Goal: Register for event/course

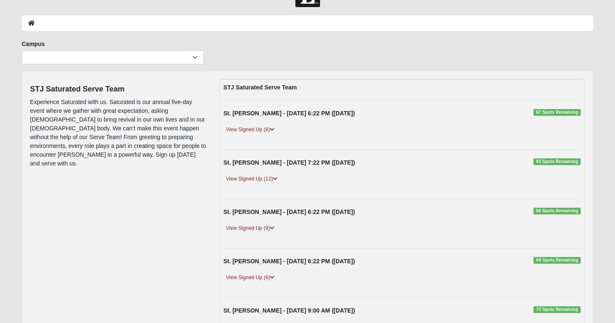
scroll to position [31, 0]
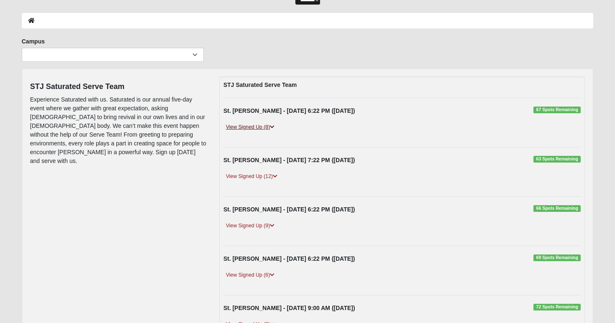
click at [273, 127] on icon at bounding box center [272, 127] width 5 height 5
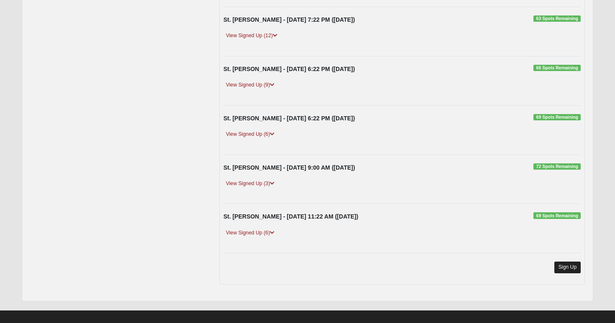
scroll to position [255, 0]
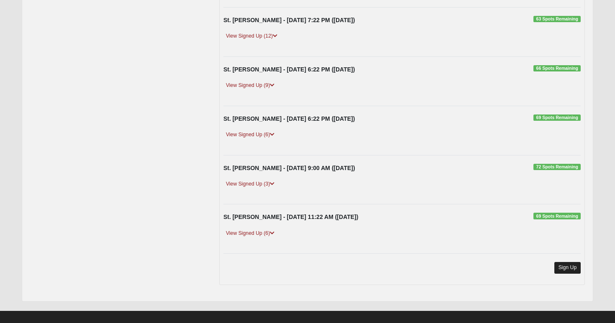
click at [568, 262] on link "Sign Up" at bounding box center [567, 267] width 27 height 11
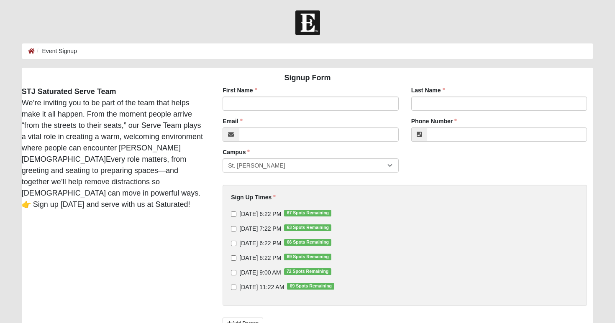
click at [264, 217] on span "9/10/2025 6:22 PM 67 Spots Remaining" at bounding box center [260, 214] width 42 height 7
click at [236, 217] on input "9/10/2025 6:22 PM 67 Spots Remaining" at bounding box center [233, 214] width 5 height 5
checkbox input "true"
click at [266, 228] on span "9/11/2025 7:22 PM 63 Spots Remaining" at bounding box center [260, 228] width 42 height 7
click at [236, 228] on input "9/11/2025 7:22 PM 63 Spots Remaining" at bounding box center [233, 228] width 5 height 5
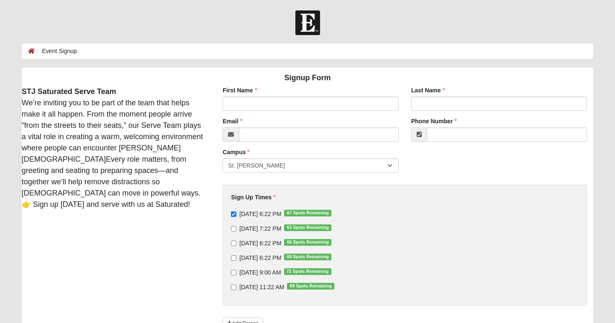
checkbox input "true"
click at [263, 243] on span "9/12/2025 6:22 PM 66 Spots Remaining" at bounding box center [260, 243] width 42 height 7
click at [236, 243] on input "9/12/2025 6:22 PM 66 Spots Remaining" at bounding box center [233, 243] width 5 height 5
checkbox input "true"
click at [263, 255] on span "9/13/2025 6:22 PM 69 Spots Remaining" at bounding box center [260, 258] width 42 height 7
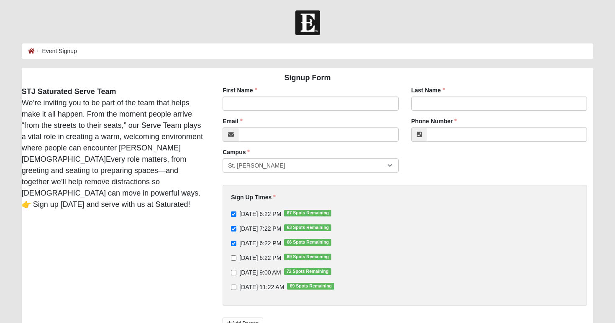
click at [236, 256] on input "9/13/2025 6:22 PM 69 Spots Remaining" at bounding box center [233, 258] width 5 height 5
checkbox input "true"
click at [259, 271] on span "9/14/2025 9:00 AM 72 Spots Remaining" at bounding box center [259, 272] width 41 height 7
click at [236, 271] on input "9/14/2025 9:00 AM 72 Spots Remaining" at bounding box center [233, 272] width 5 height 5
checkbox input "true"
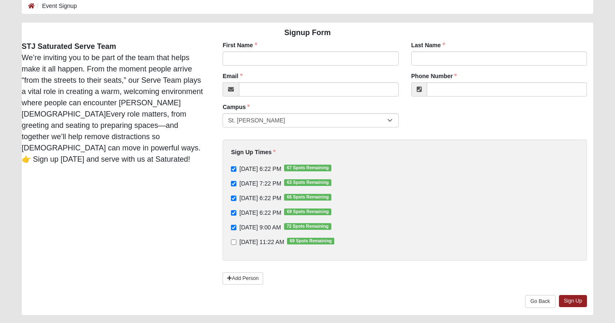
scroll to position [49, 0]
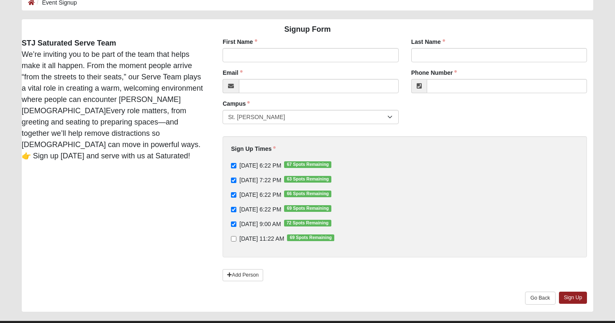
click at [263, 241] on span "9/14/2025 11:22 AM 69 Spots Remaining" at bounding box center [261, 239] width 45 height 7
click at [236, 241] on input "9/14/2025 11:22 AM 69 Spots Remaining" at bounding box center [233, 238] width 5 height 5
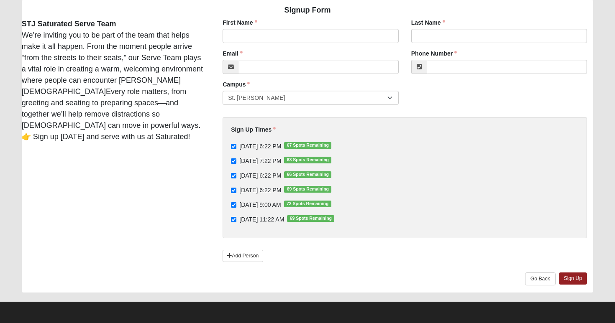
scroll to position [67, 0]
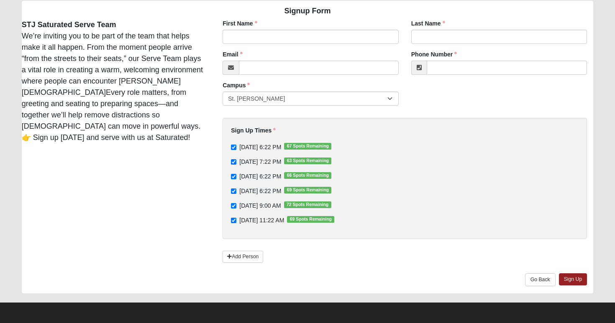
click at [277, 218] on span "9/14/2025 11:22 AM 69 Spots Remaining" at bounding box center [261, 220] width 45 height 7
click at [236, 218] on input "9/14/2025 11:22 AM 69 Spots Remaining" at bounding box center [233, 220] width 5 height 5
checkbox input "false"
click at [264, 29] on div "First Name First Name is required." at bounding box center [311, 31] width 176 height 25
type input "Paul"
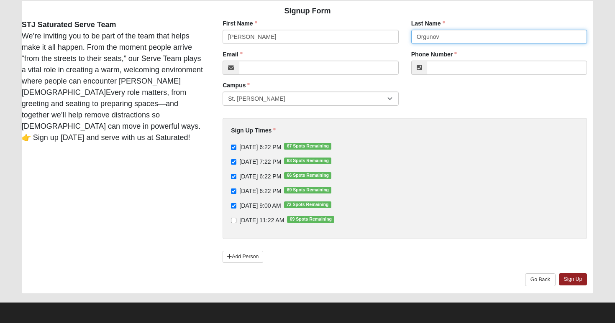
type input "Orgunov"
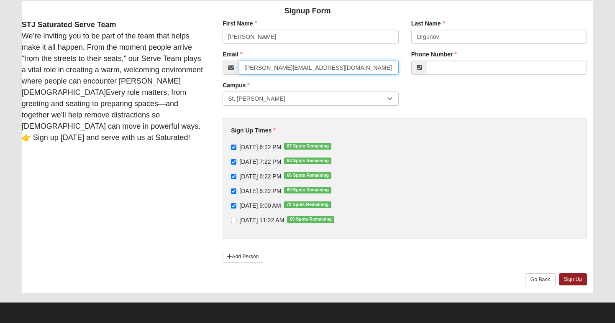
type input "paul.orgunov@coe22.com"
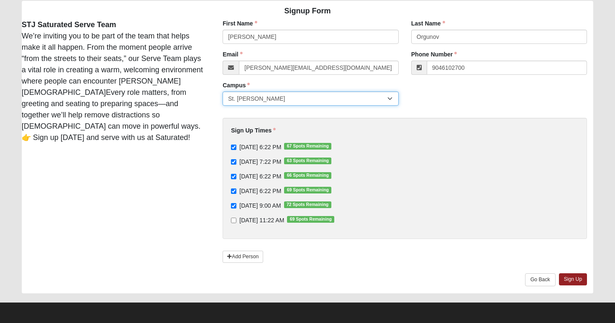
type input "(904) 610-2700"
click at [377, 107] on div "Campus St. Johns Campus is required." at bounding box center [310, 96] width 189 height 31
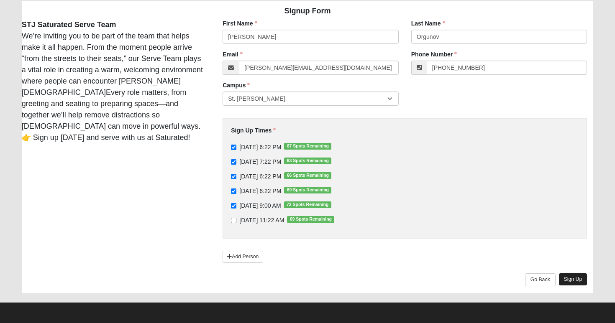
click at [564, 280] on link "Sign Up" at bounding box center [573, 280] width 28 height 12
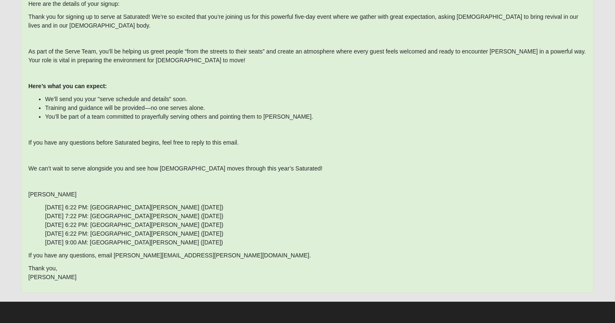
scroll to position [77, 0]
click at [413, 223] on ul "9/10/2025 6:22 PM: St. Johns (9/10/2025) 9/11/2025 7:22 PM: St. Johns (9/11/202…" at bounding box center [307, 225] width 558 height 44
